Goal: Task Accomplishment & Management: Manage account settings

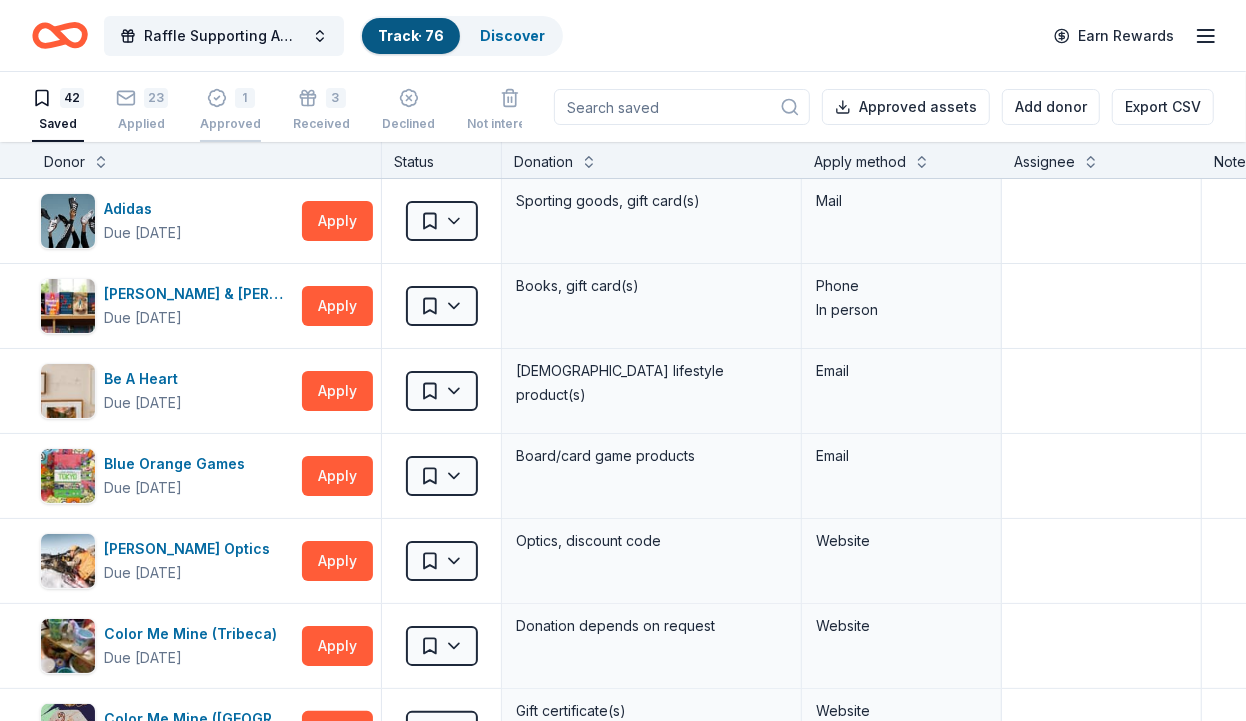
click at [217, 96] on icon "button" at bounding box center [217, 98] width 20 height 20
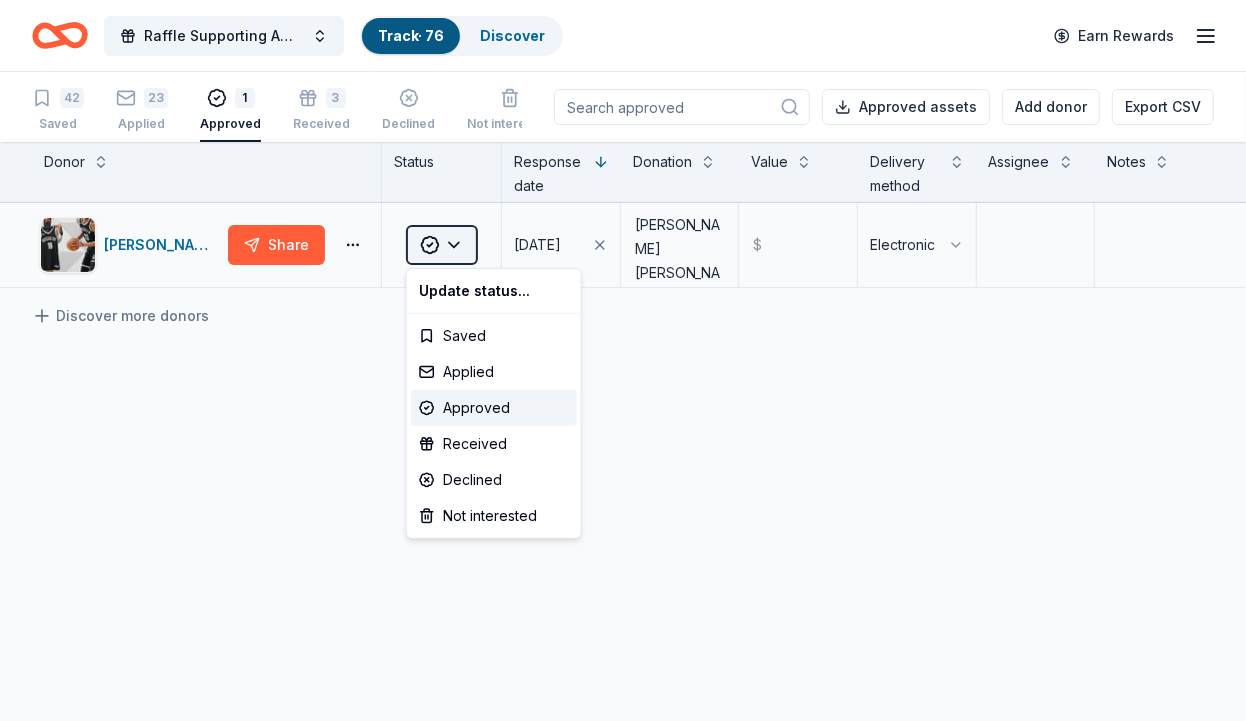
click at [459, 237] on html "Raffle Supporting American [MEDICAL_DATA] Society's "Making Strides Against [ME…" at bounding box center [623, 360] width 1246 height 721
click at [483, 459] on div "Received" at bounding box center [494, 444] width 166 height 36
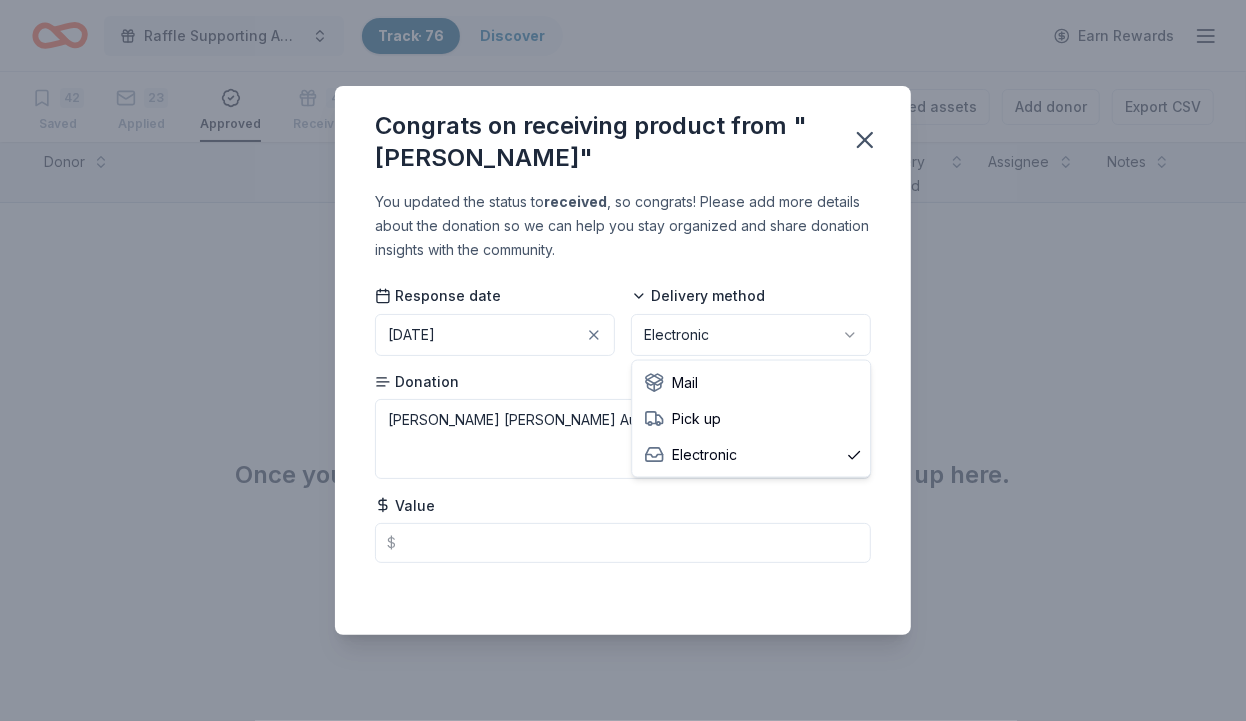
click at [743, 349] on html "Raffle Supporting American [MEDICAL_DATA] Society's "Making Strides Against [ME…" at bounding box center [623, 360] width 1246 height 721
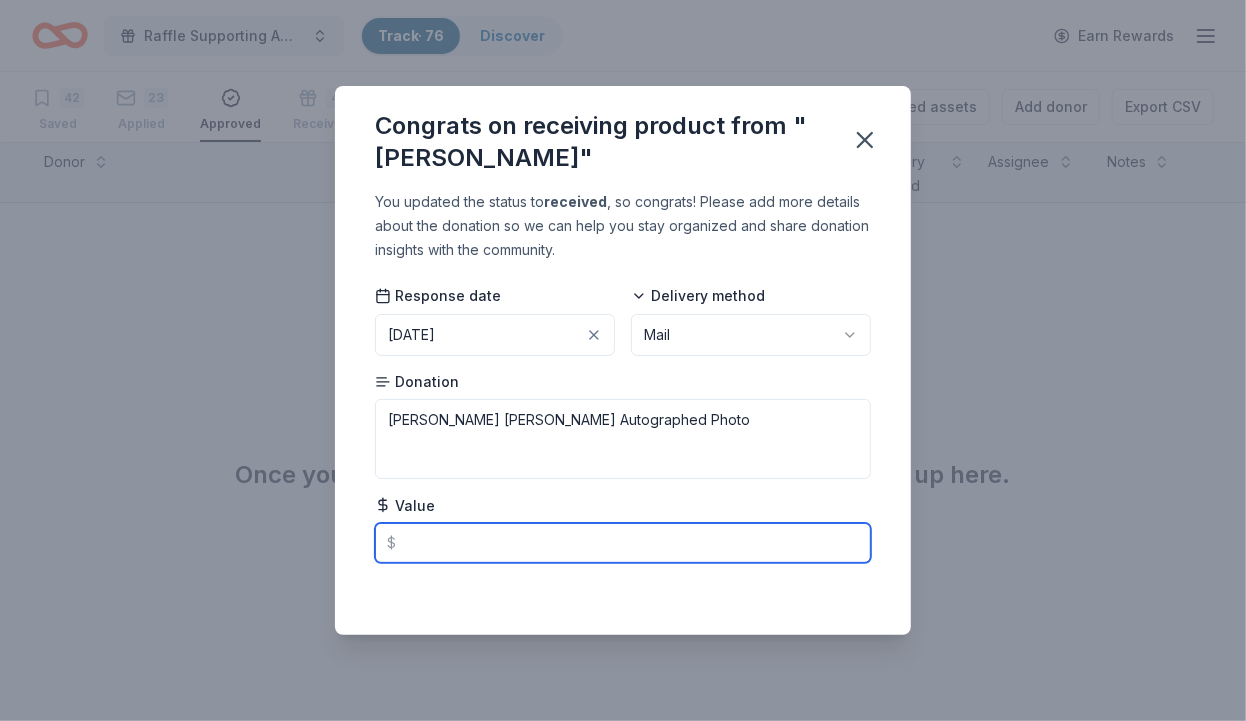
click at [509, 539] on input "text" at bounding box center [623, 543] width 496 height 40
type input "100"
drag, startPoint x: 439, startPoint y: 550, endPoint x: 360, endPoint y: 552, distance: 79.0
click at [375, 552] on input "100" at bounding box center [623, 543] width 496 height 40
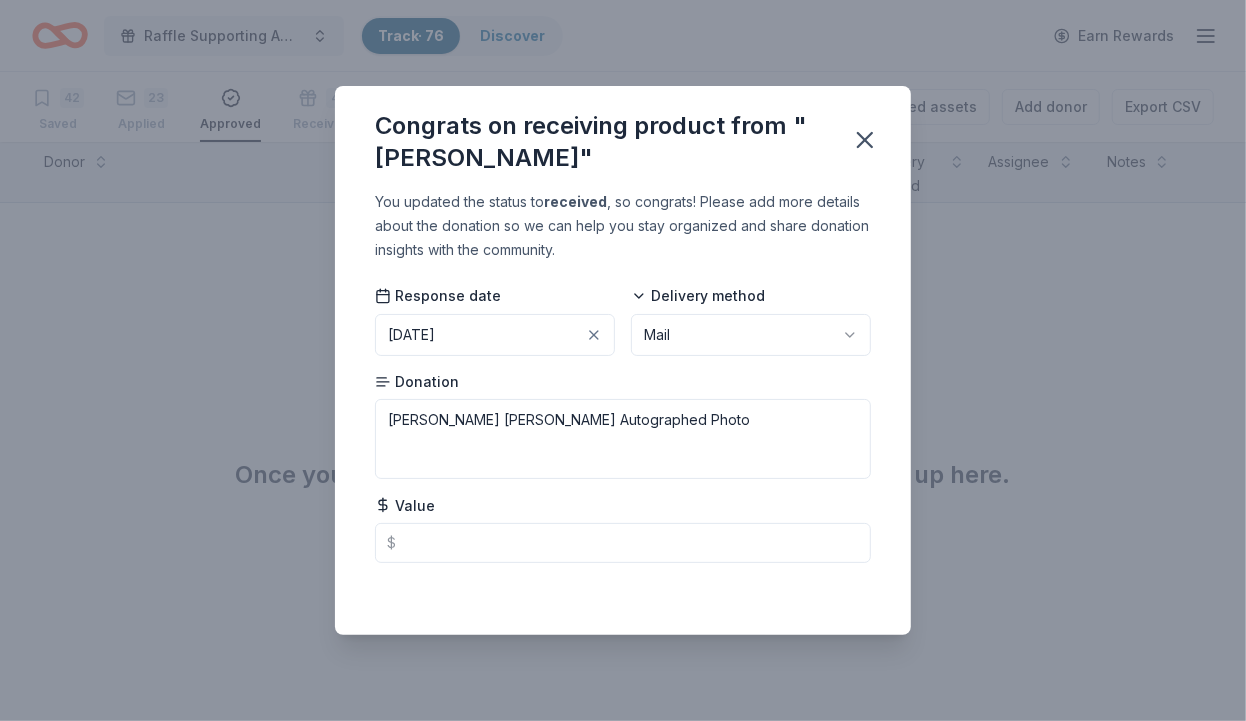
click at [534, 325] on button "[DATE]" at bounding box center [495, 335] width 240 height 42
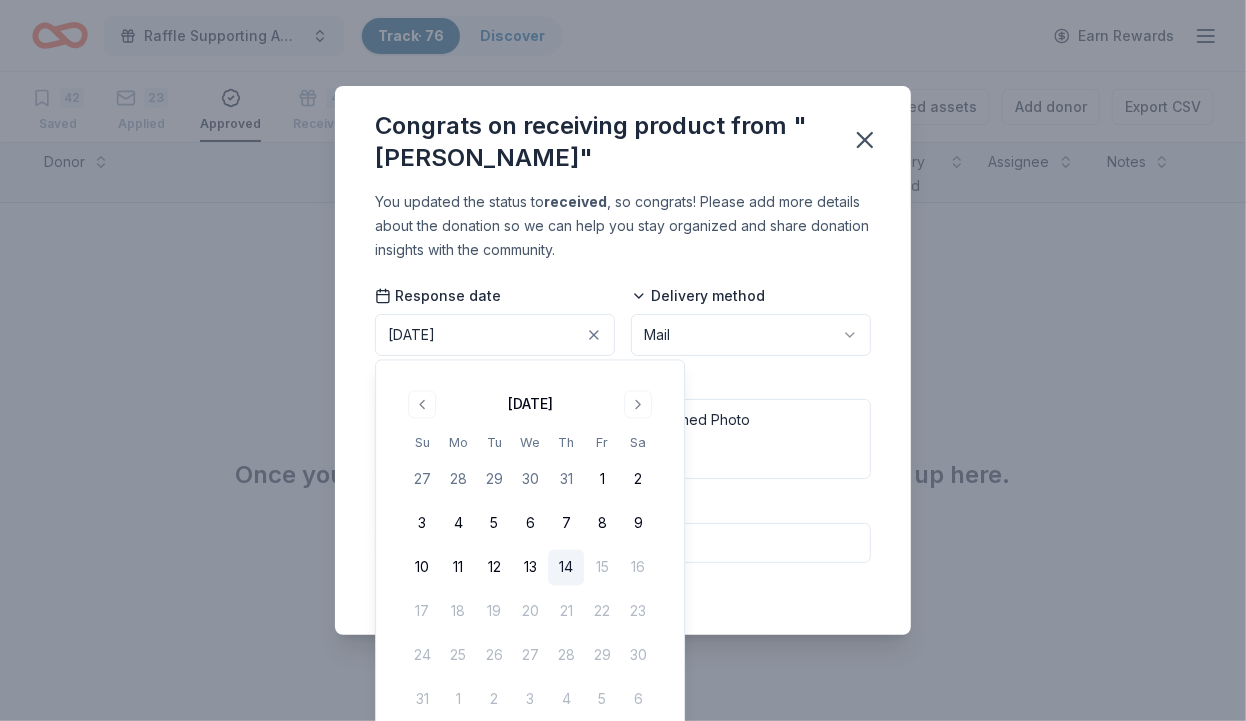
click at [562, 569] on button "14" at bounding box center [566, 568] width 36 height 36
click at [768, 606] on div "You updated the status to received , so congrats! Please add more details about…" at bounding box center [623, 412] width 576 height 445
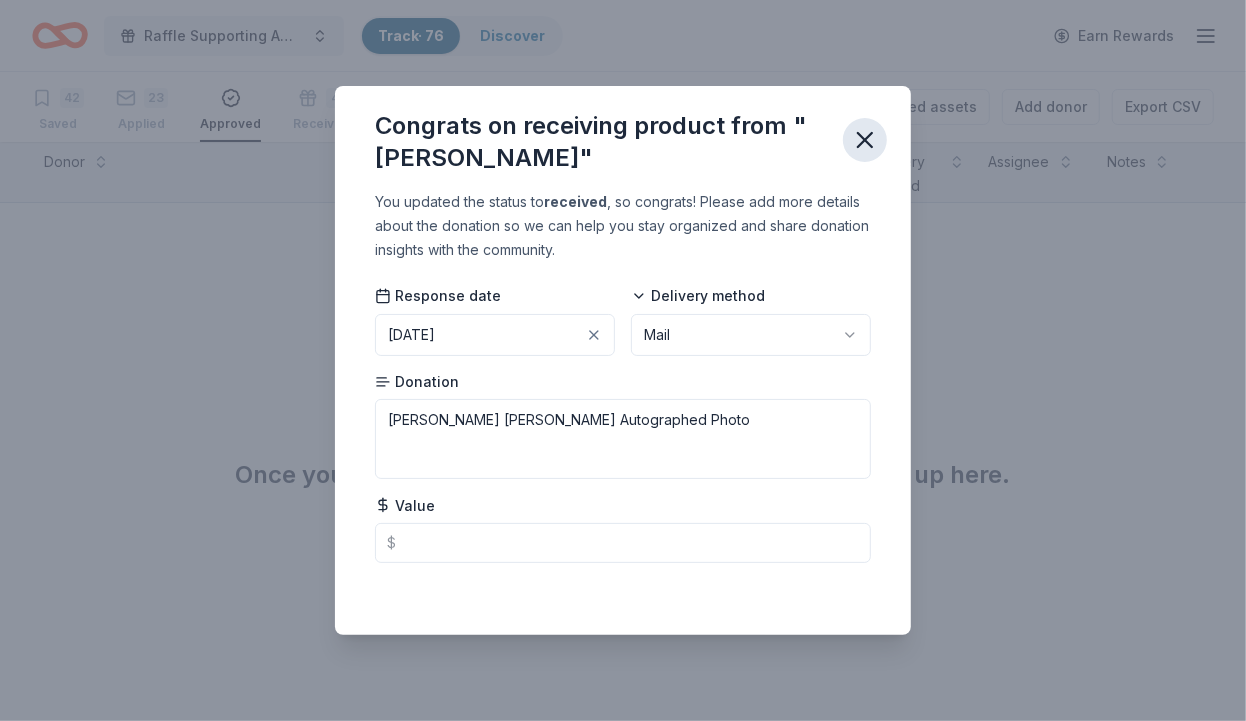
click at [865, 134] on icon "button" at bounding box center [865, 140] width 28 height 28
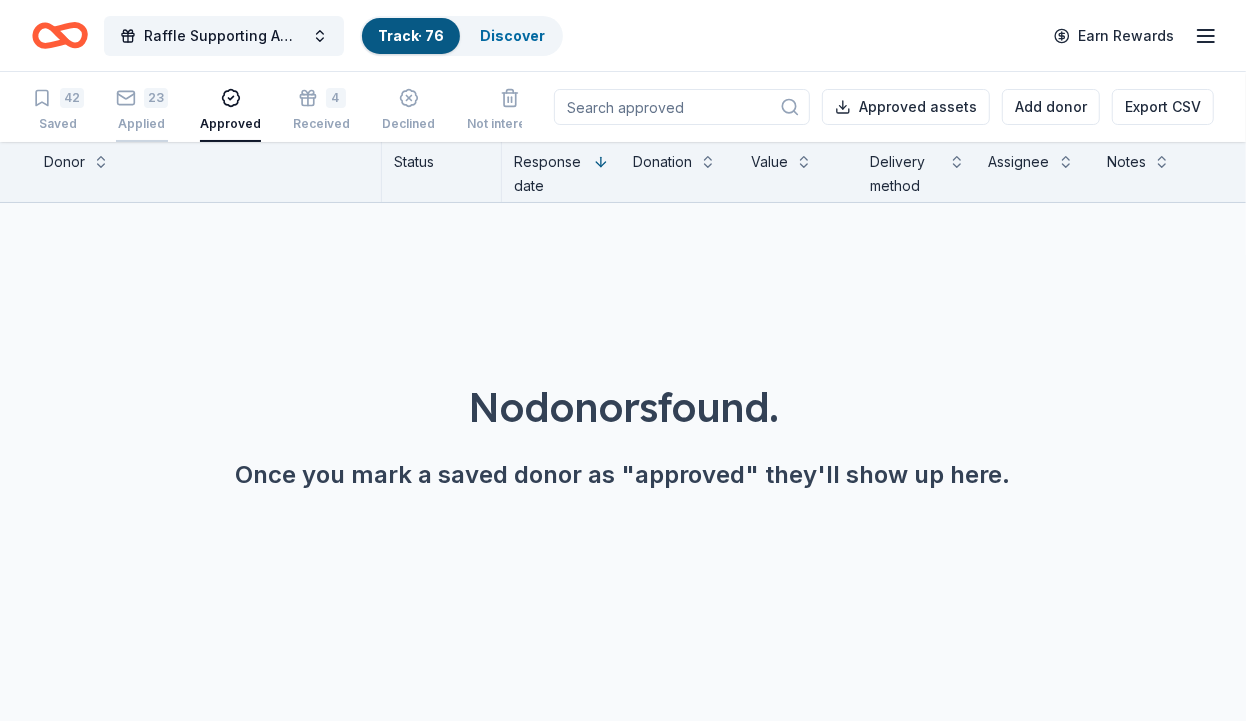
click at [143, 102] on div "23" at bounding box center [142, 98] width 52 height 20
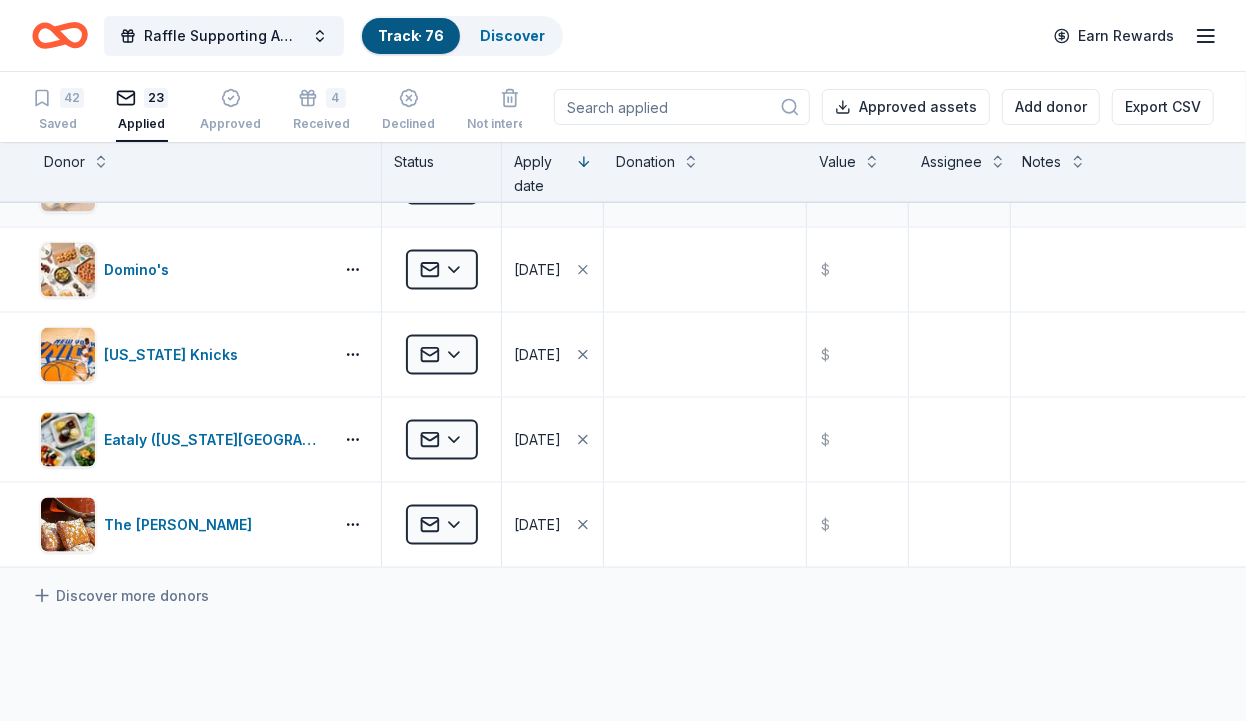
scroll to position [1645, 0]
